Goal: Find specific page/section: Find specific page/section

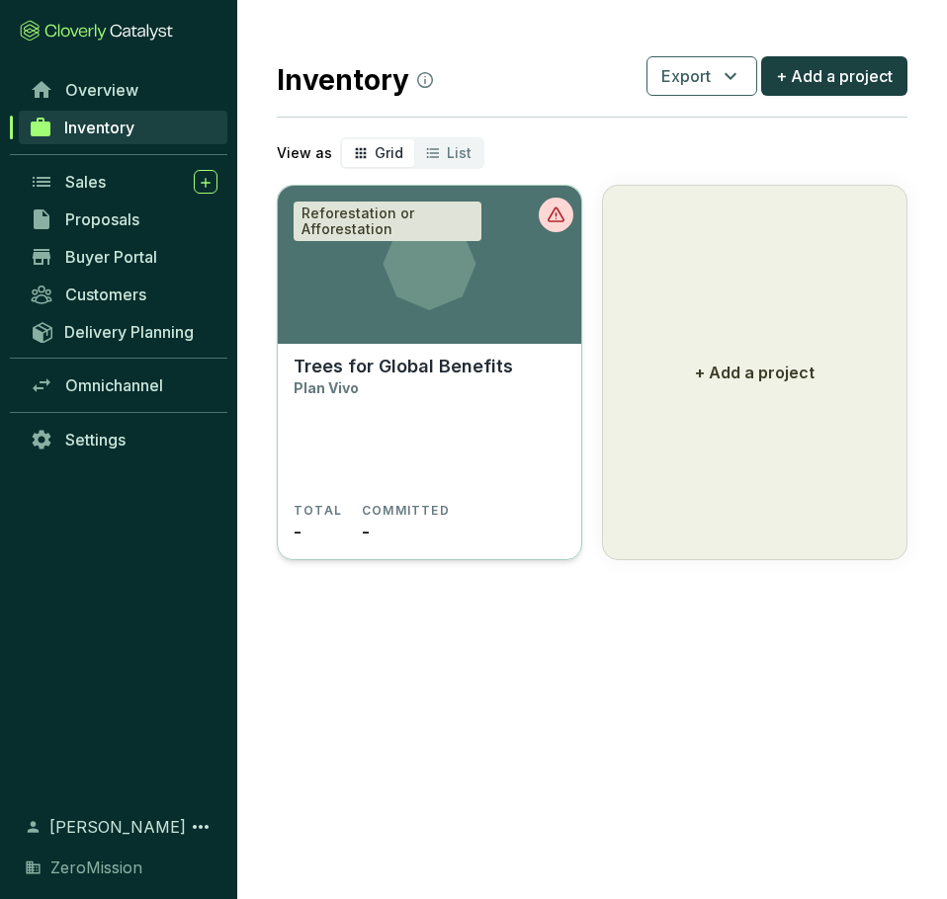
click at [460, 452] on section "Trees for Global Benefits Plan Vivo" at bounding box center [429, 429] width 272 height 147
click at [258, 567] on section "Inventory Export + Add a project View as Grid List Reforestation or Afforestati…" at bounding box center [591, 306] width 709 height 612
